Goal: Task Accomplishment & Management: Use online tool/utility

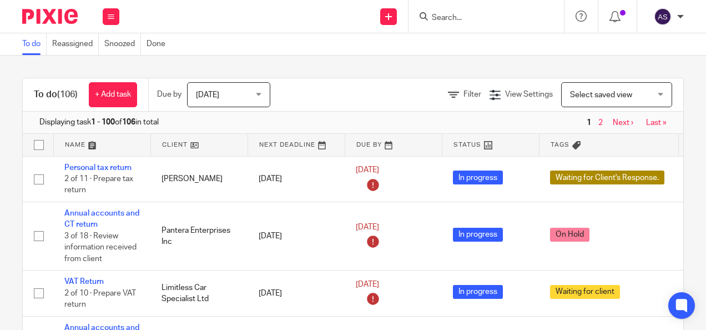
click at [463, 17] on input "Search" at bounding box center [481, 18] width 100 height 10
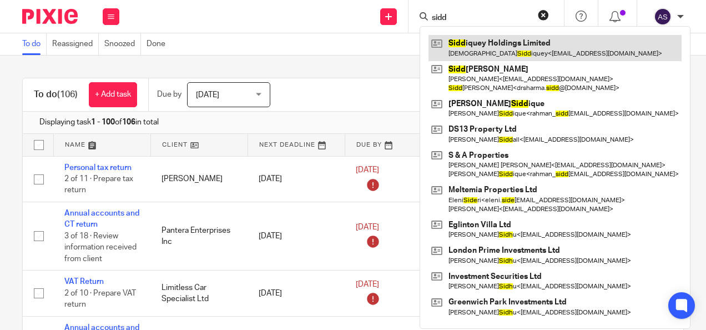
type input "sidd"
click at [502, 53] on link at bounding box center [554, 48] width 253 height 26
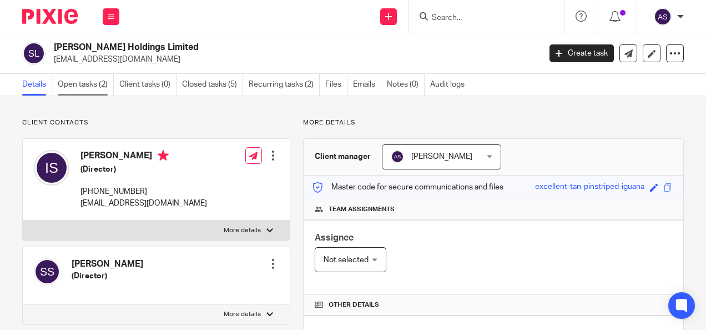
click at [100, 81] on link "Open tasks (2)" at bounding box center [86, 85] width 56 height 22
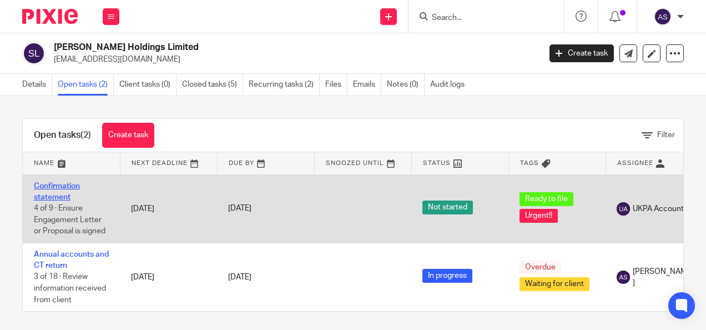
click at [65, 183] on link "Confirmation statement" at bounding box center [57, 191] width 46 height 19
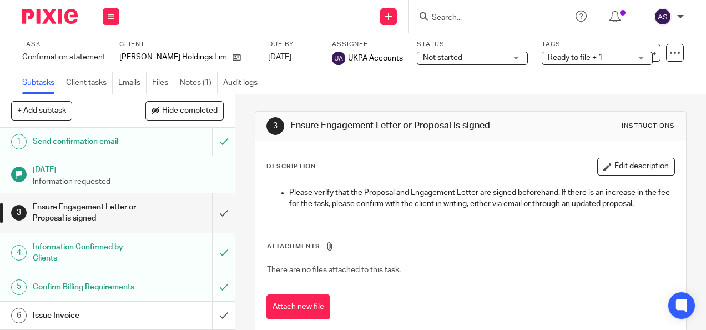
drag, startPoint x: 192, startPoint y: 107, endPoint x: 190, endPoint y: 98, distance: 8.6
click at [190, 98] on div "+ Add subtask Hide completed Cancel + Add" at bounding box center [117, 110] width 235 height 33
click at [195, 92] on link "Notes (1)" at bounding box center [199, 83] width 38 height 22
